Goal: Book appointment/travel/reservation

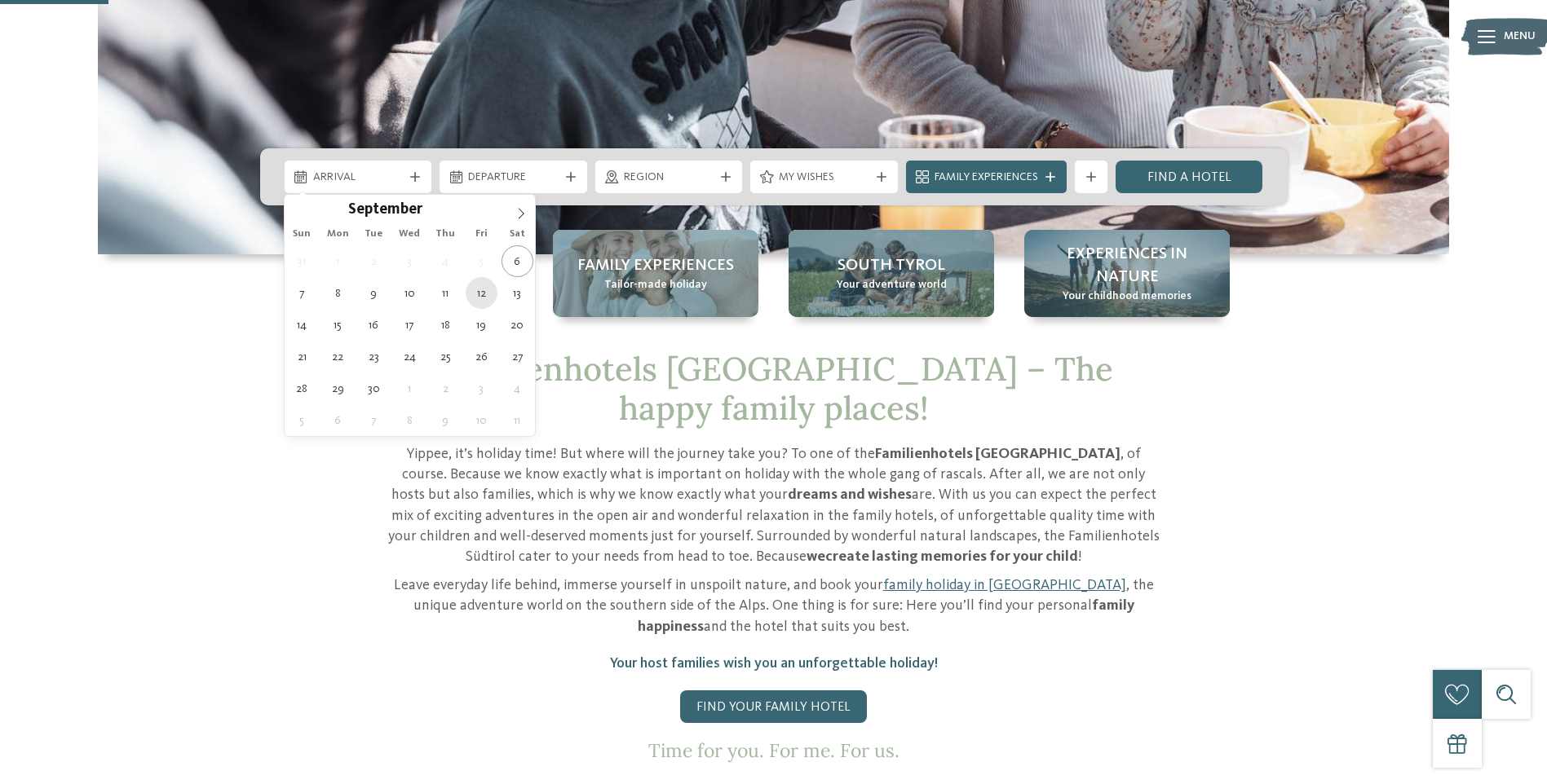
type div "[DATE]"
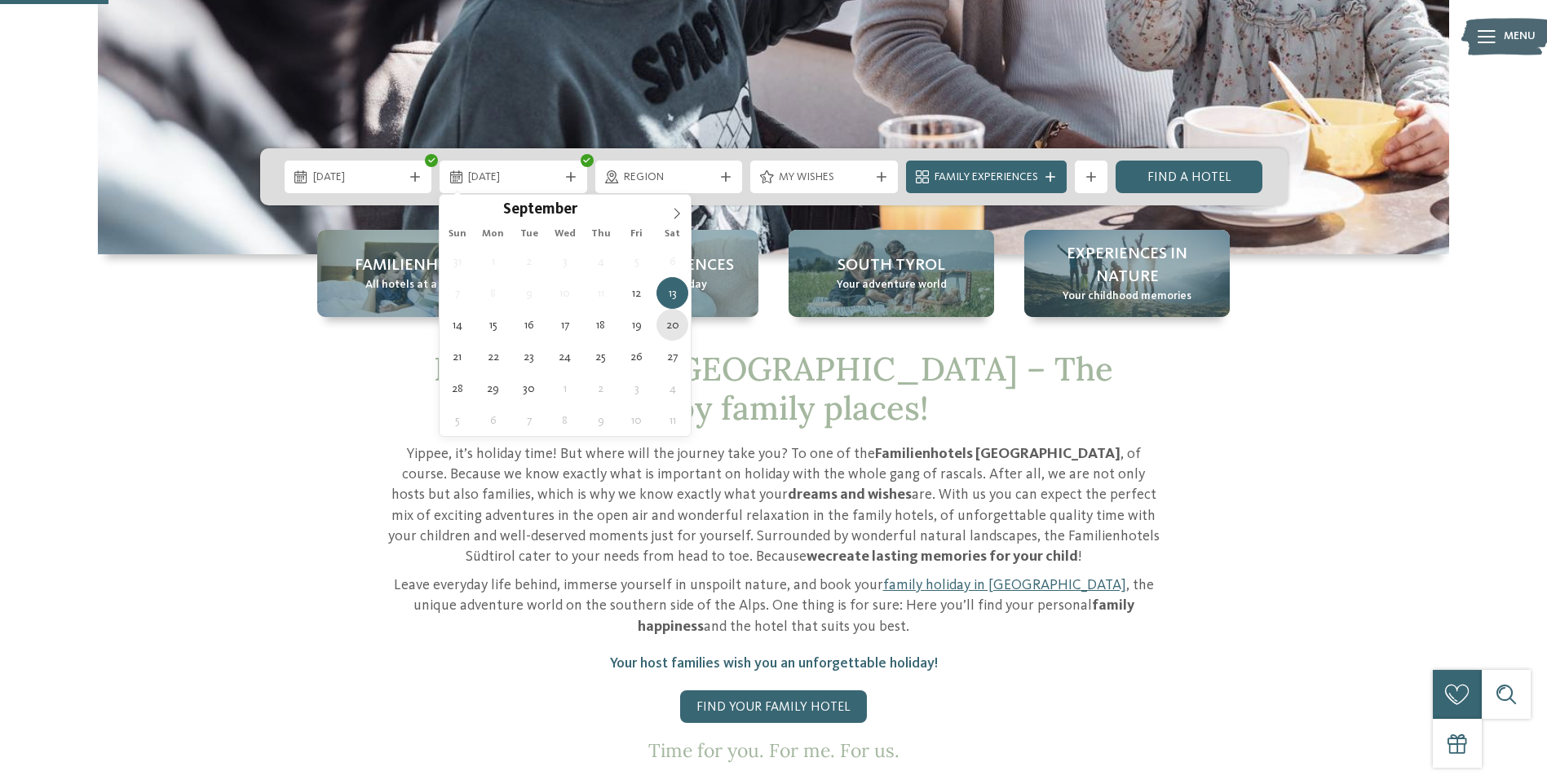
type div "[DATE]"
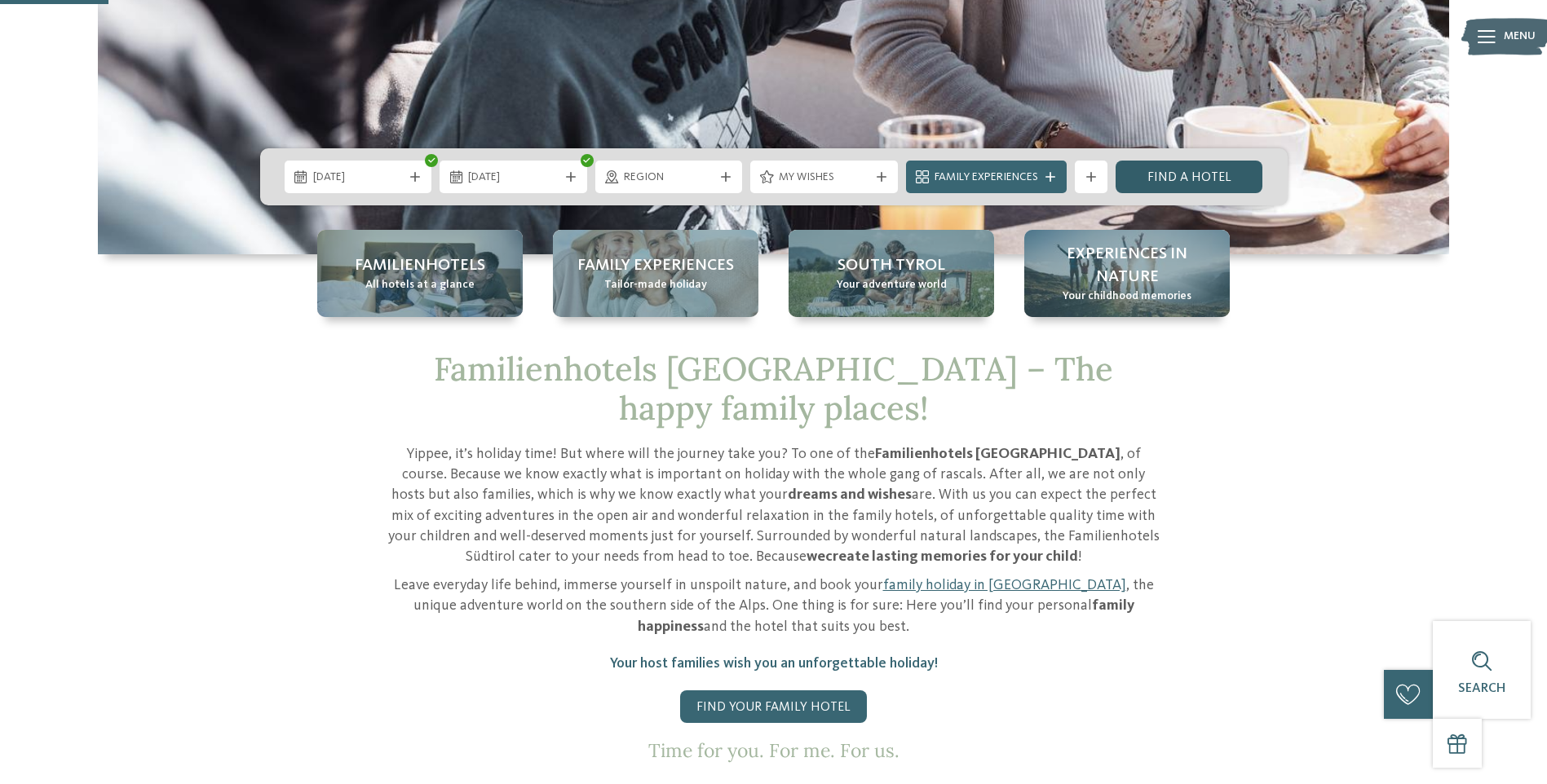
click at [1219, 180] on link "Find a hotel" at bounding box center [1189, 176] width 148 height 33
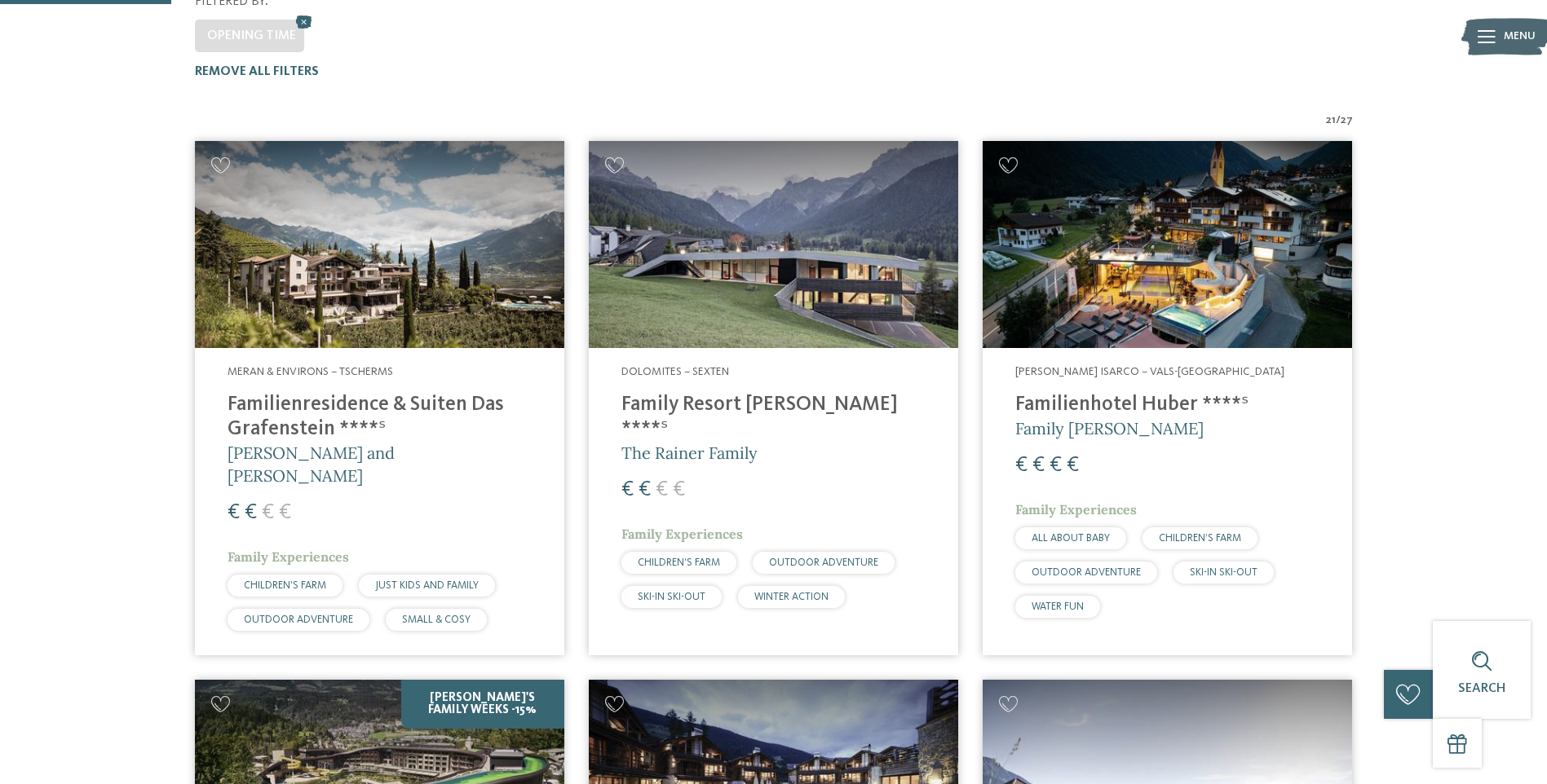
click at [715, 366] on span "Dolomites – Sexten" at bounding box center [675, 372] width 107 height 12
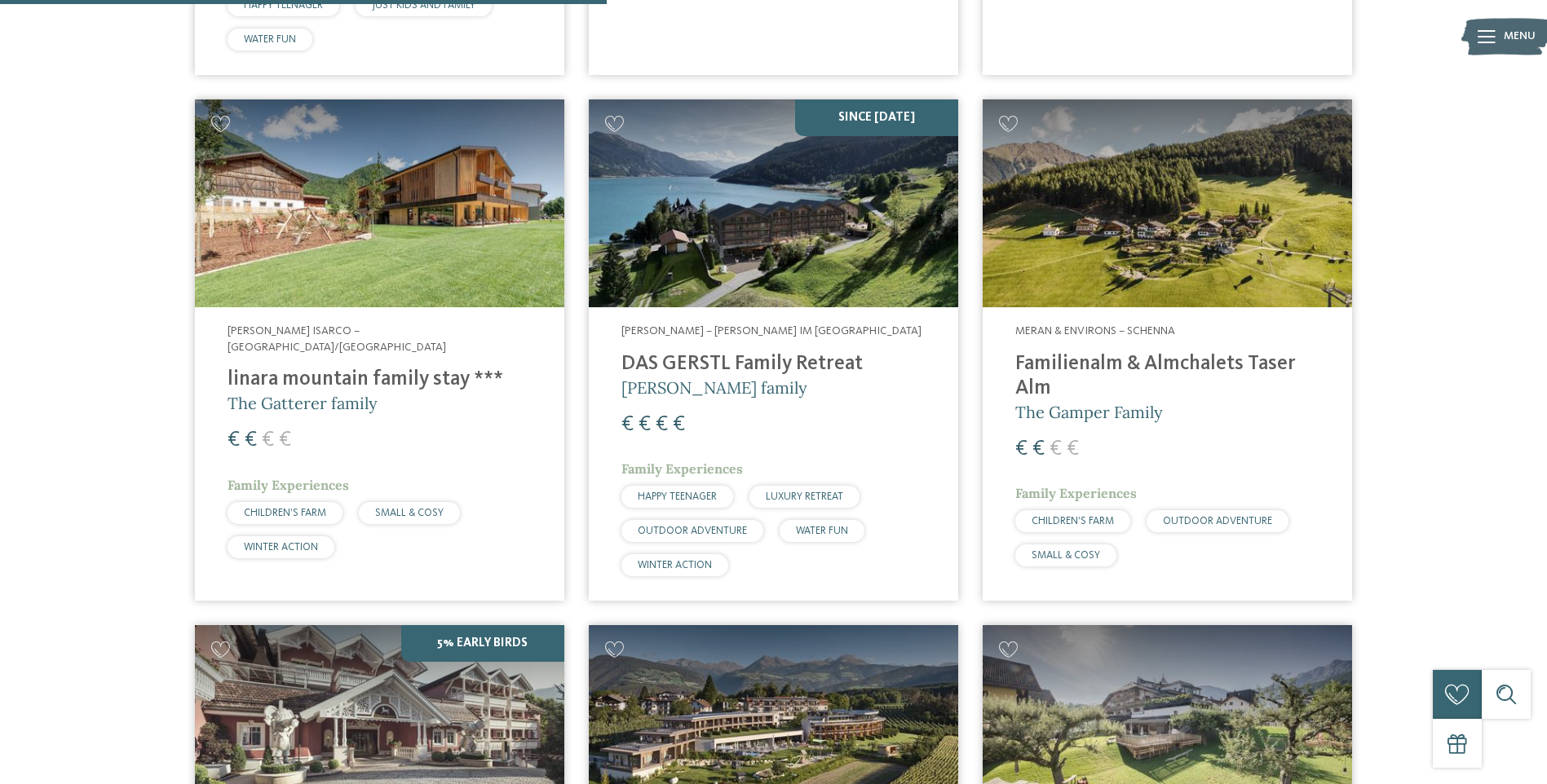
scroll to position [1881, 0]
